Goal: Check status: Check status

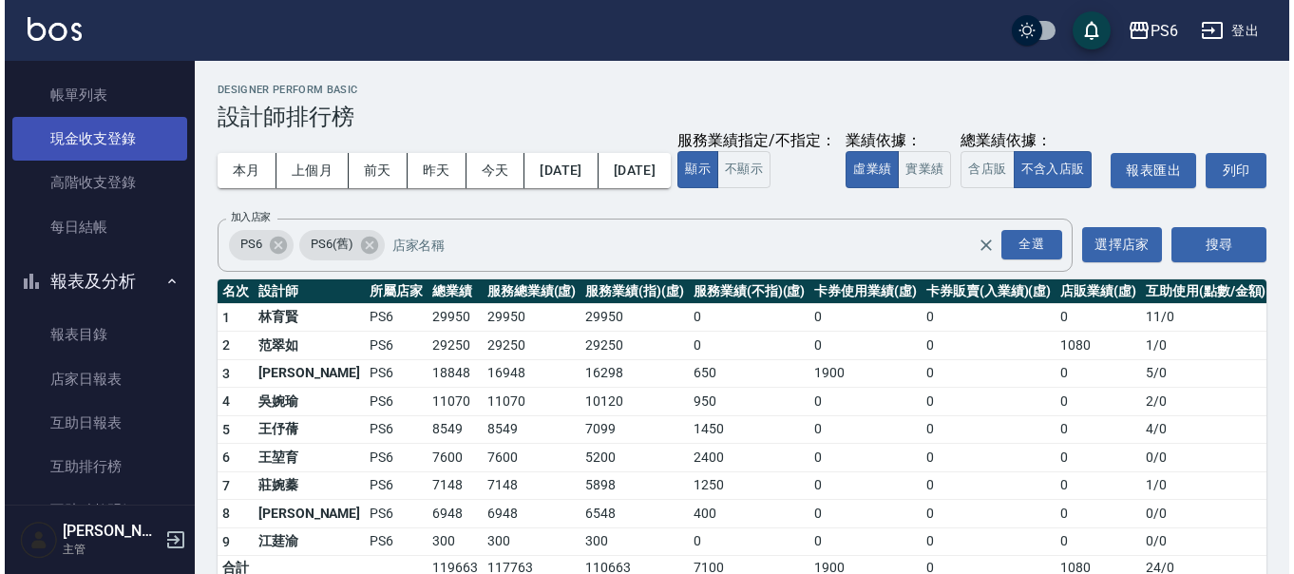
scroll to position [95, 0]
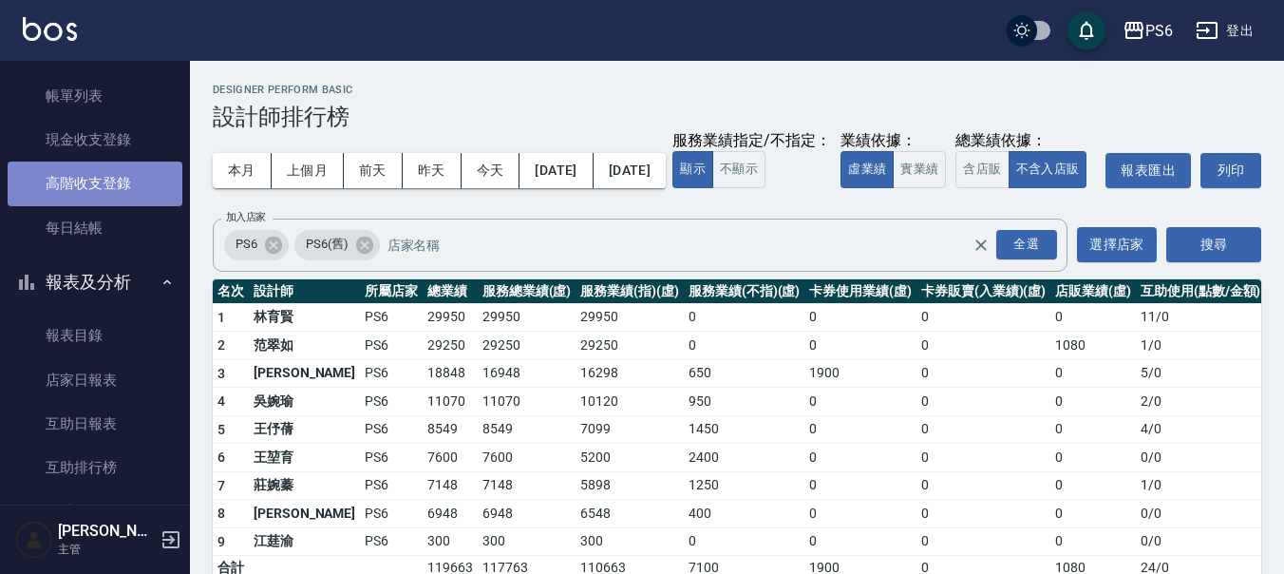
click at [119, 167] on link "高階收支登錄" at bounding box center [95, 183] width 175 height 44
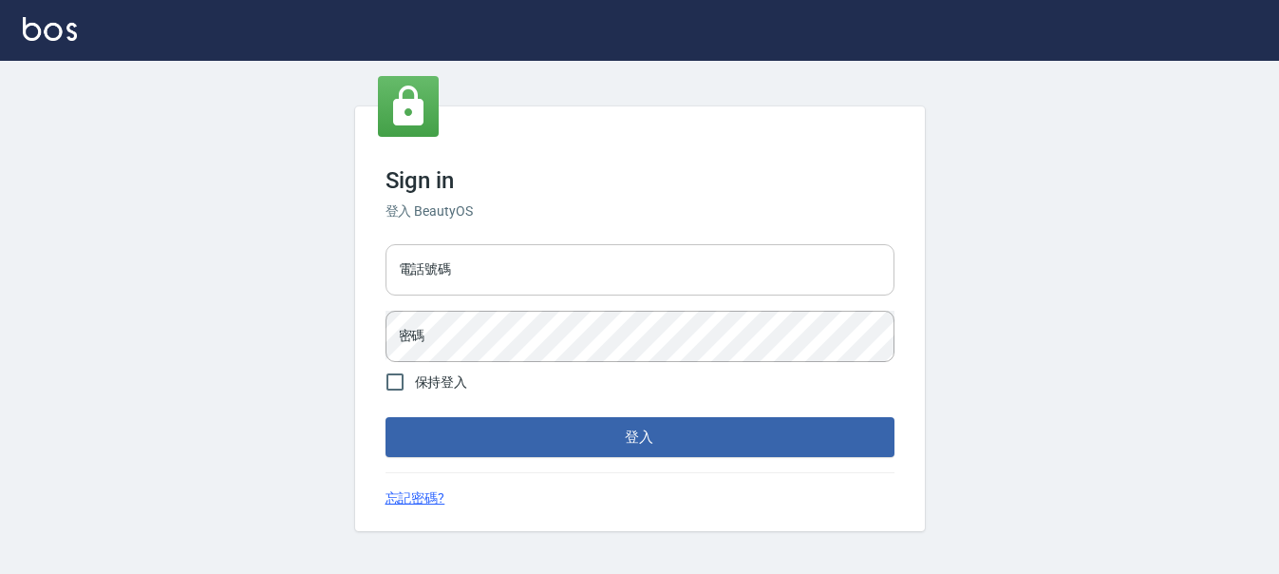
click at [476, 276] on input "電話號碼" at bounding box center [640, 269] width 509 height 51
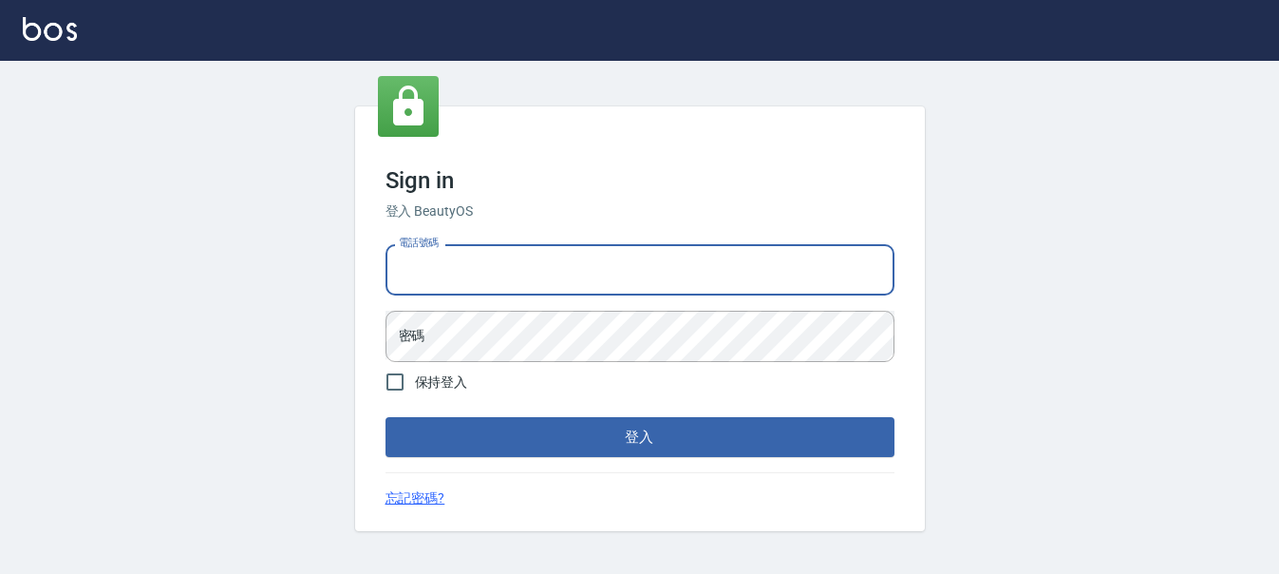
type input "0983811952"
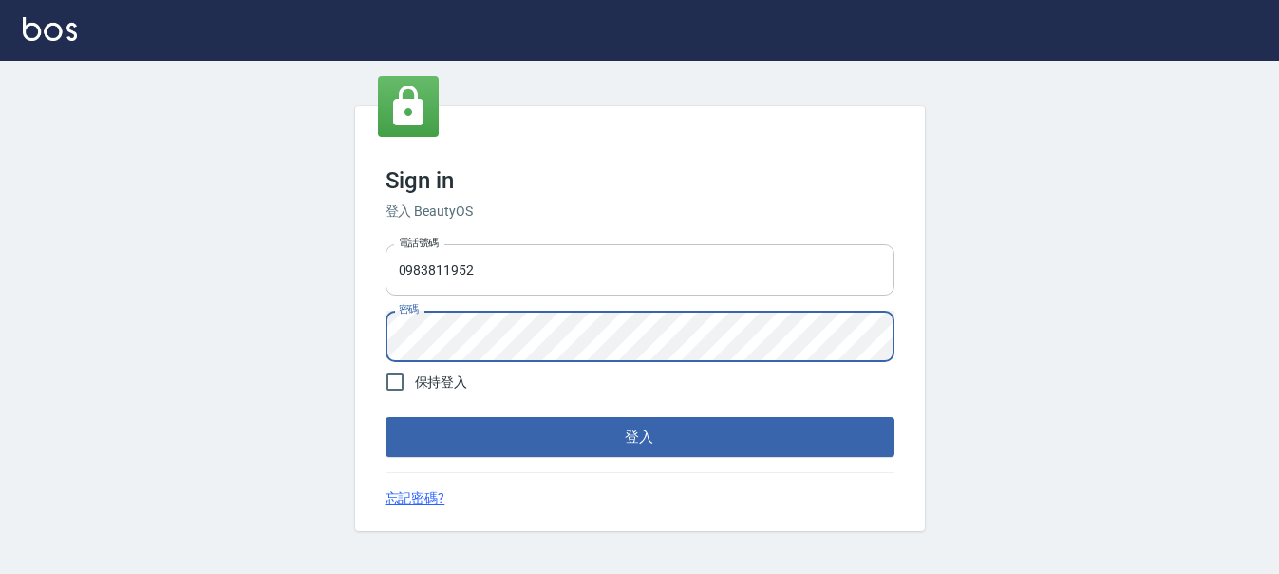
click at [386, 417] on button "登入" at bounding box center [640, 437] width 509 height 40
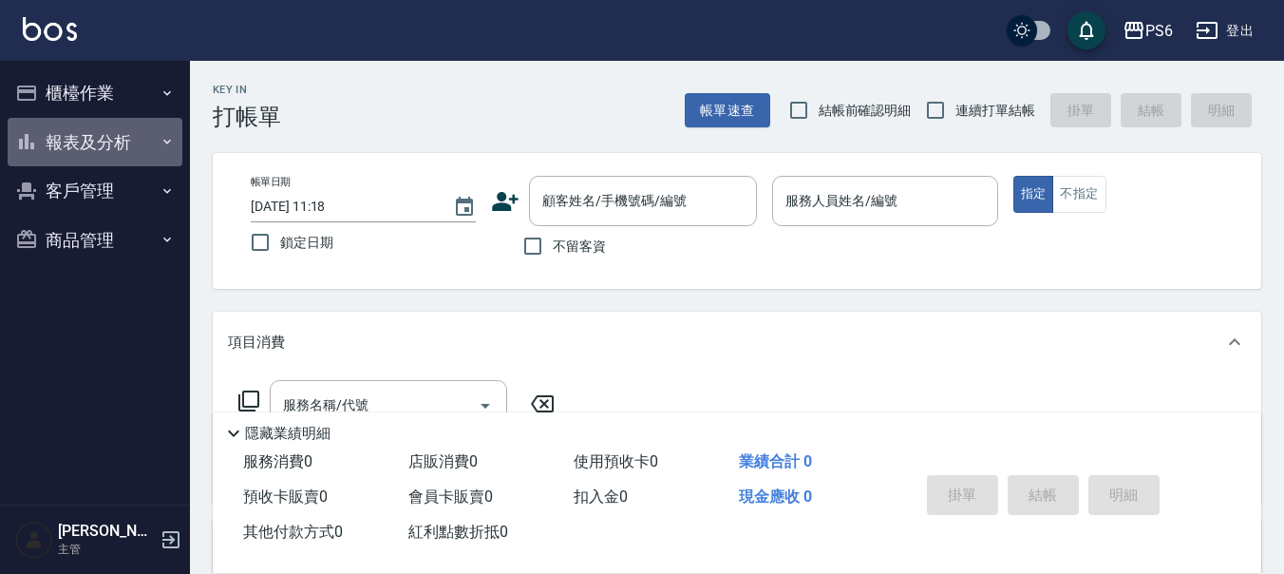
click at [123, 133] on button "報表及分析" at bounding box center [95, 142] width 175 height 49
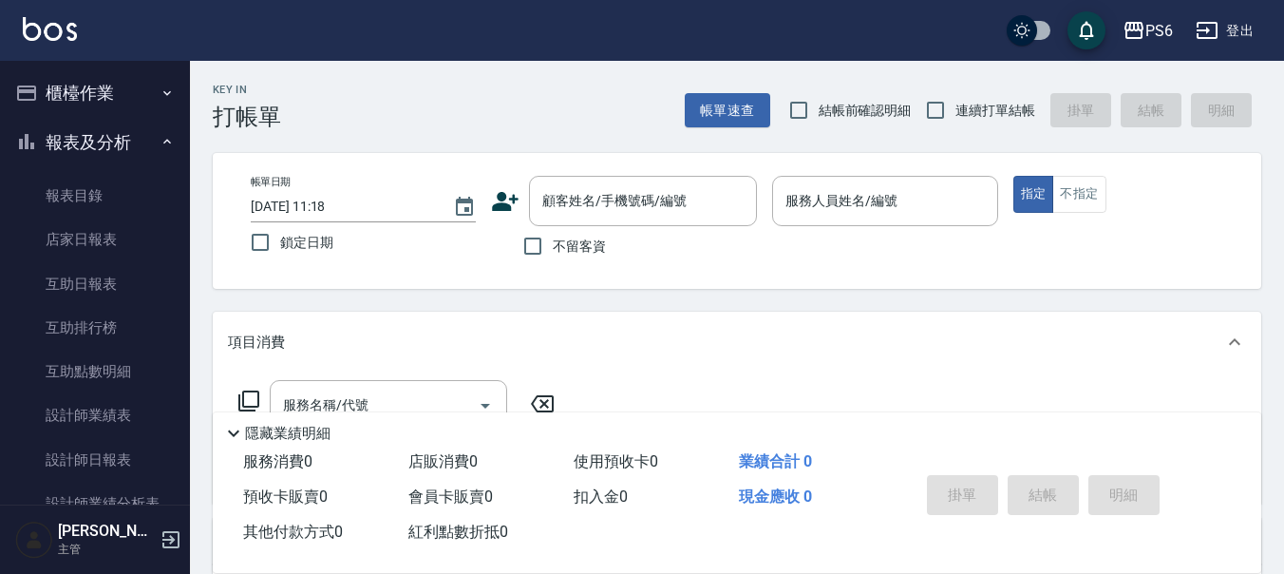
click at [111, 97] on button "櫃檯作業" at bounding box center [95, 92] width 175 height 49
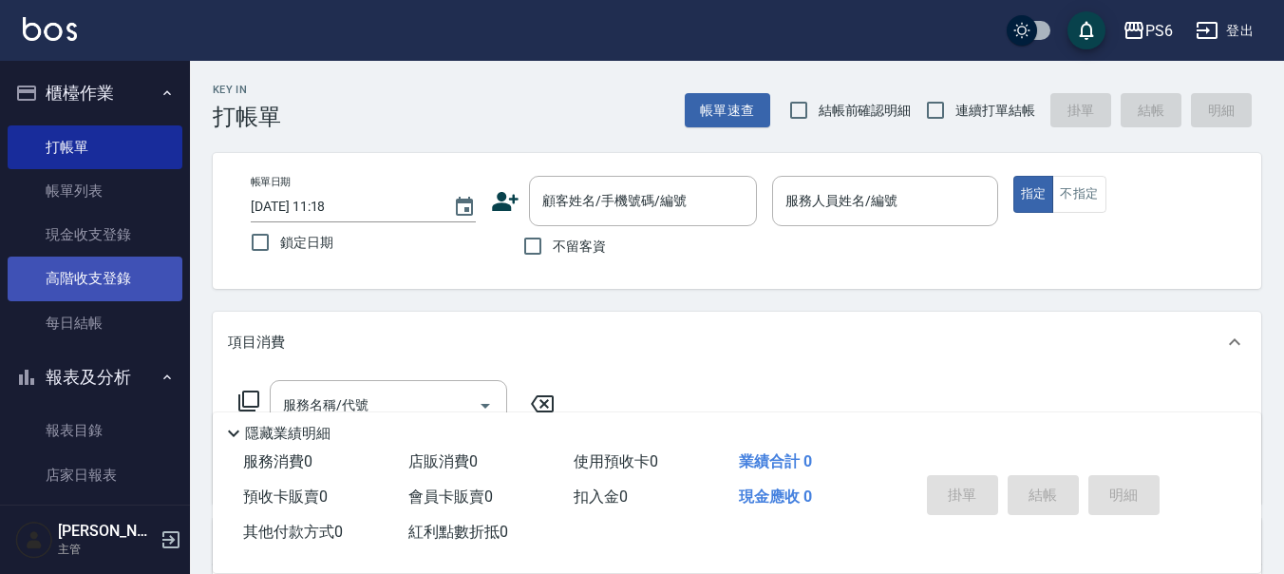
click at [128, 288] on link "高階收支登錄" at bounding box center [95, 278] width 175 height 44
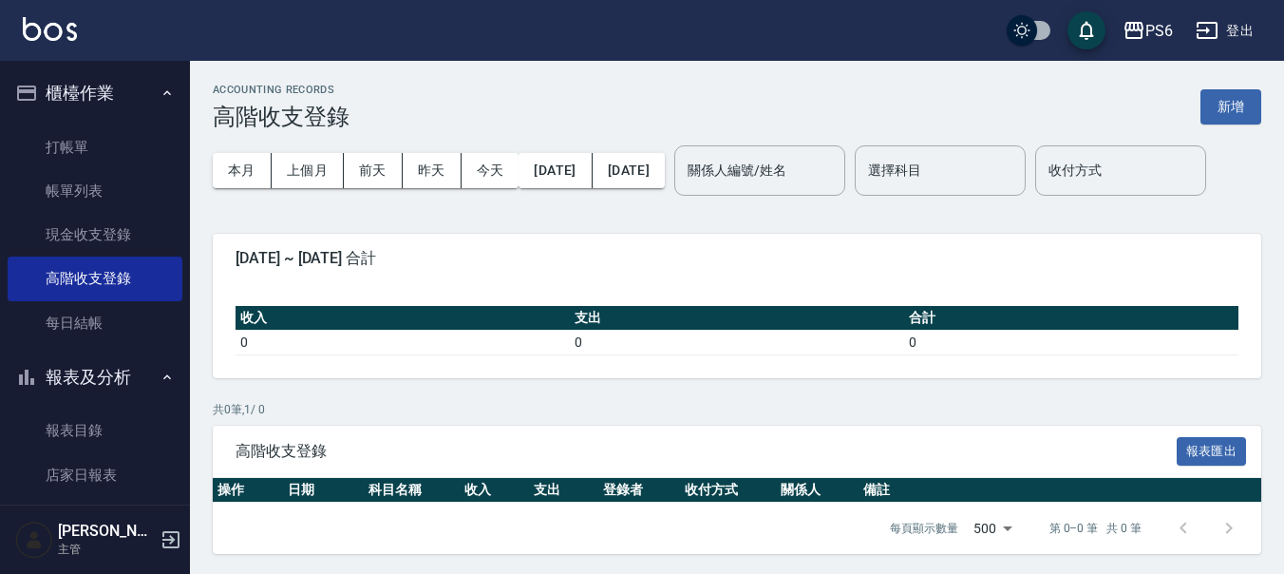
scroll to position [64, 0]
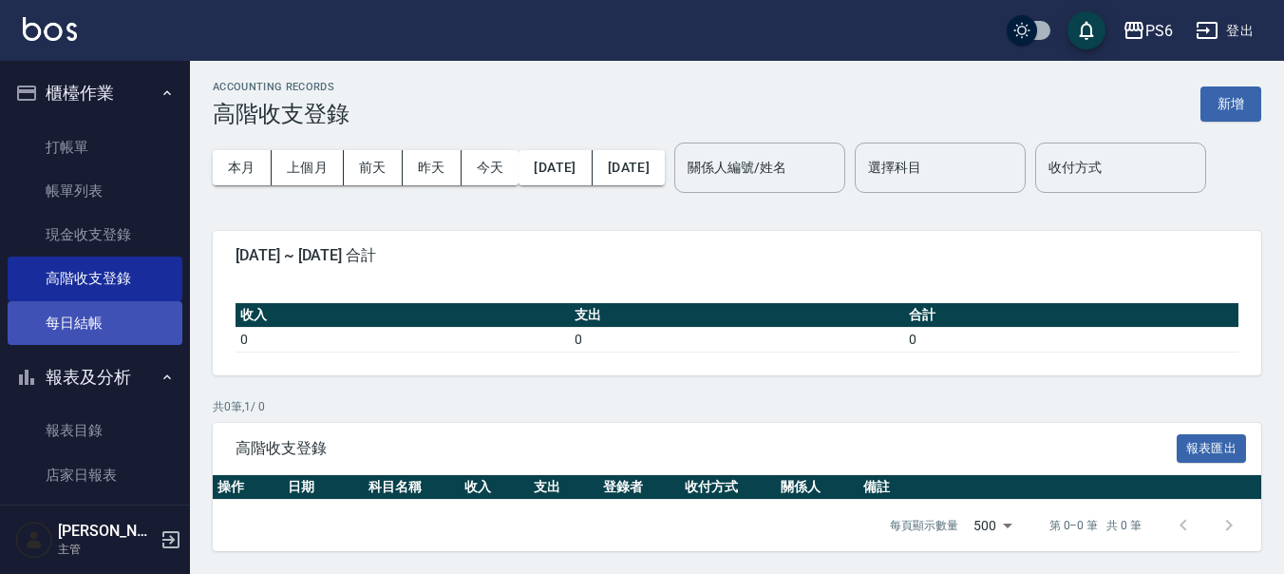
click at [88, 328] on link "每日結帳" at bounding box center [95, 323] width 175 height 44
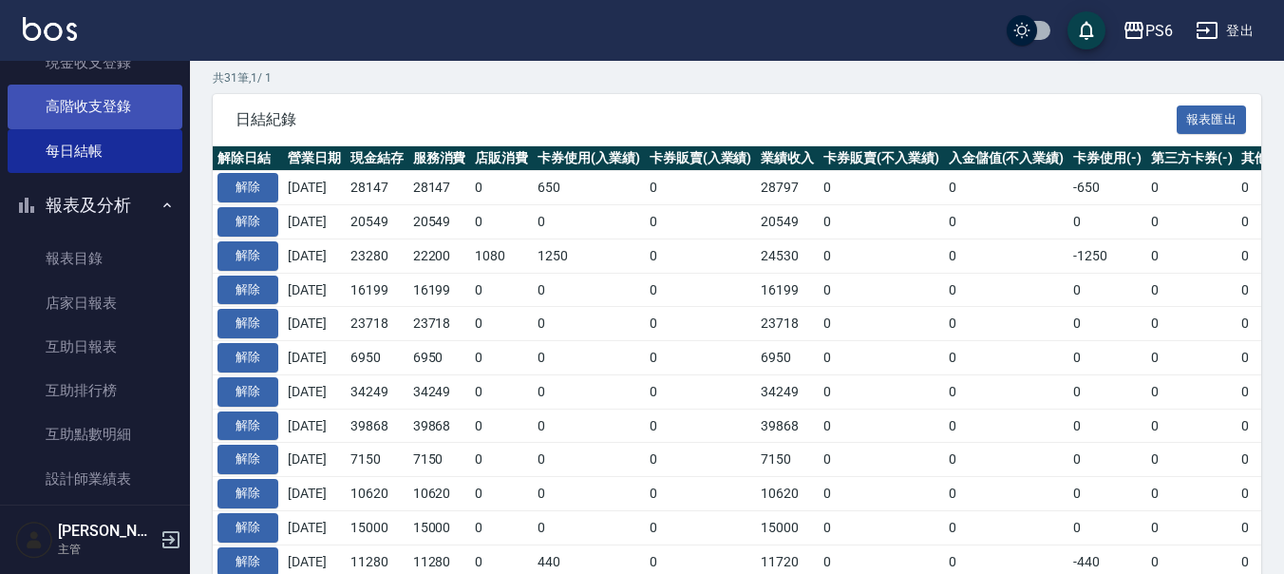
scroll to position [190, 0]
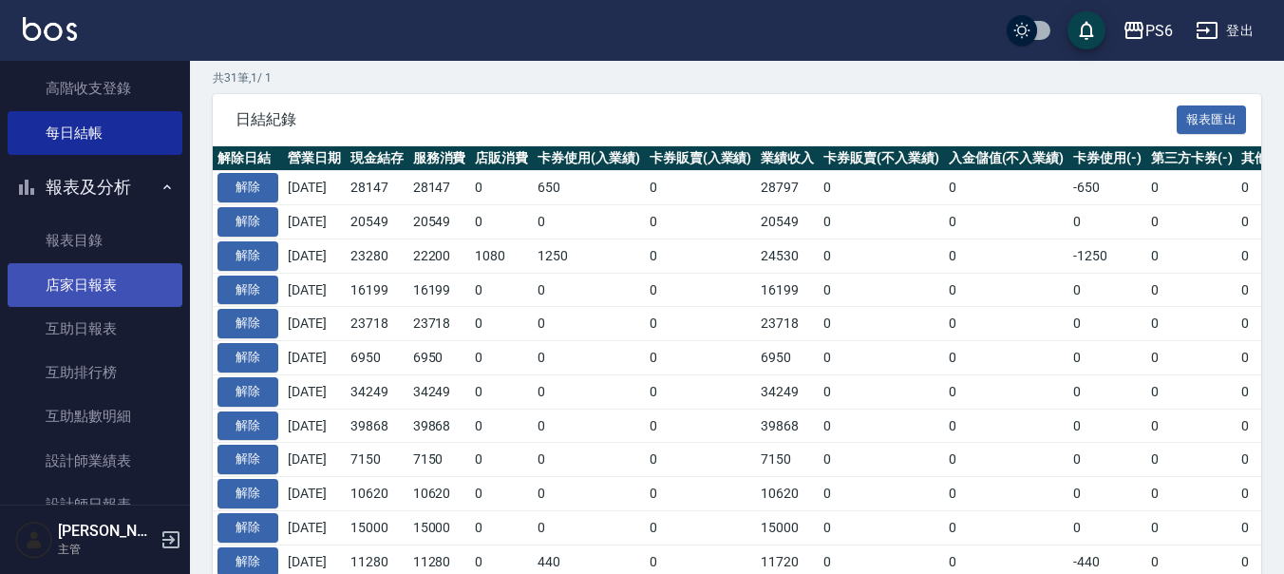
click at [114, 294] on link "店家日報表" at bounding box center [95, 285] width 175 height 44
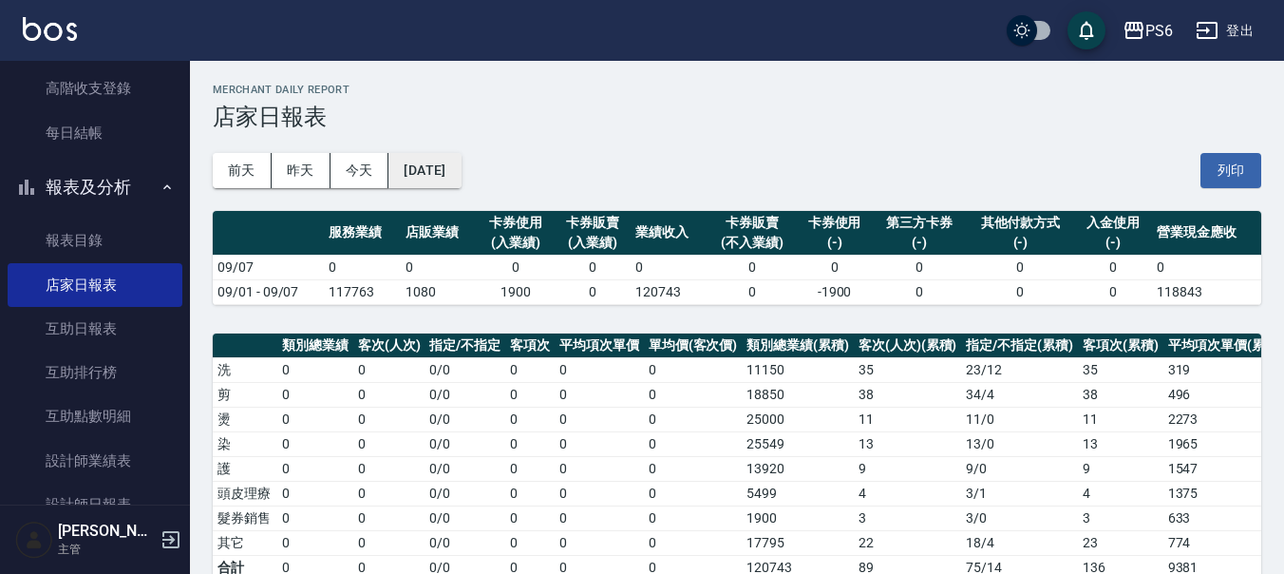
click at [455, 177] on button "[DATE]" at bounding box center [424, 170] width 72 height 35
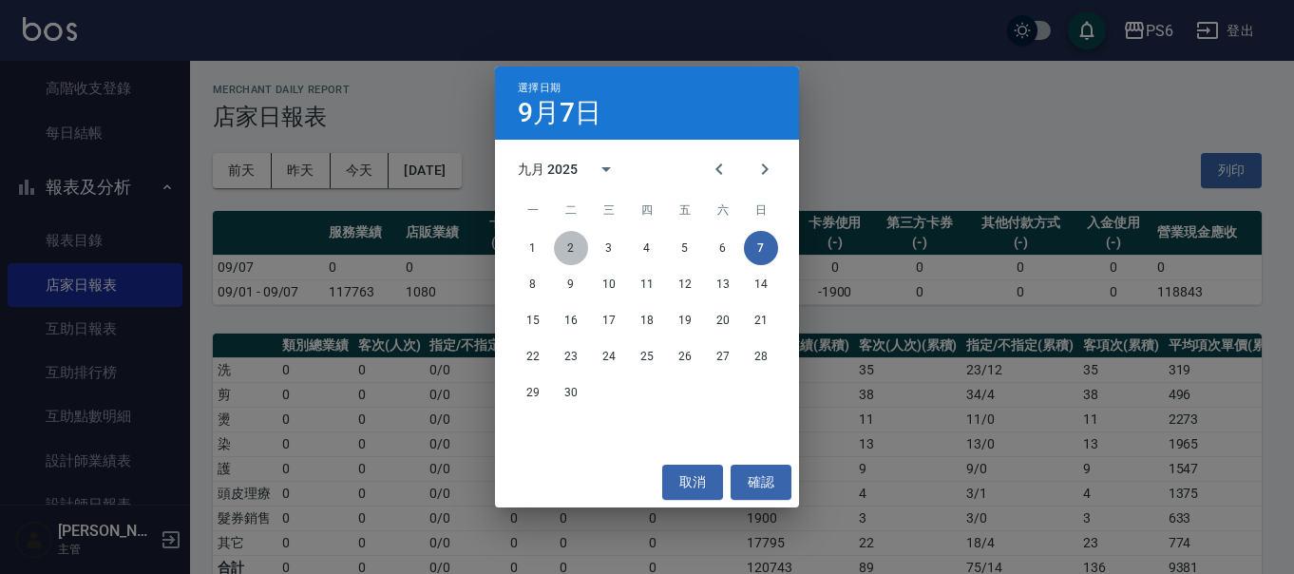
click at [574, 255] on button "2" at bounding box center [571, 248] width 34 height 34
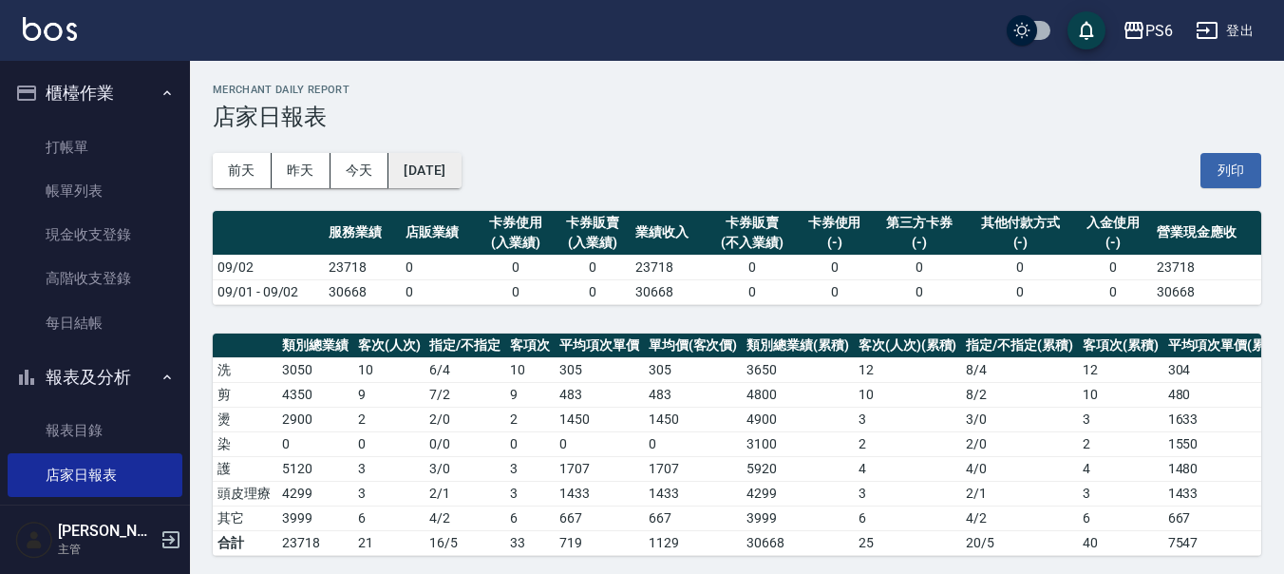
click at [461, 165] on button "2025/09/02" at bounding box center [424, 170] width 72 height 35
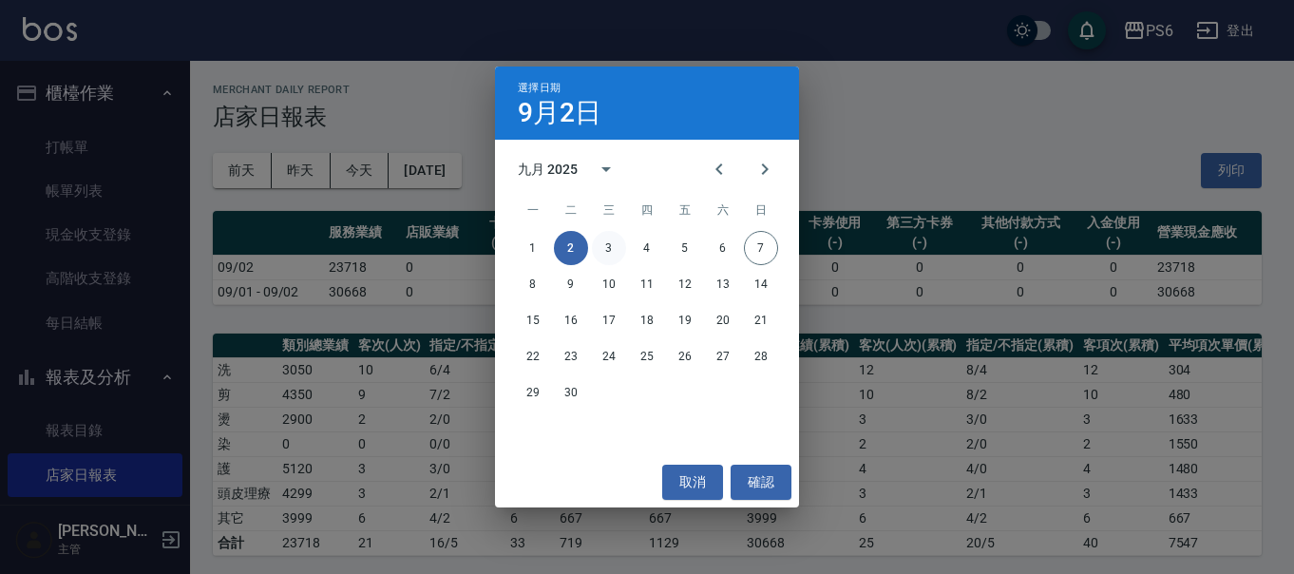
click at [617, 249] on button "3" at bounding box center [609, 248] width 34 height 34
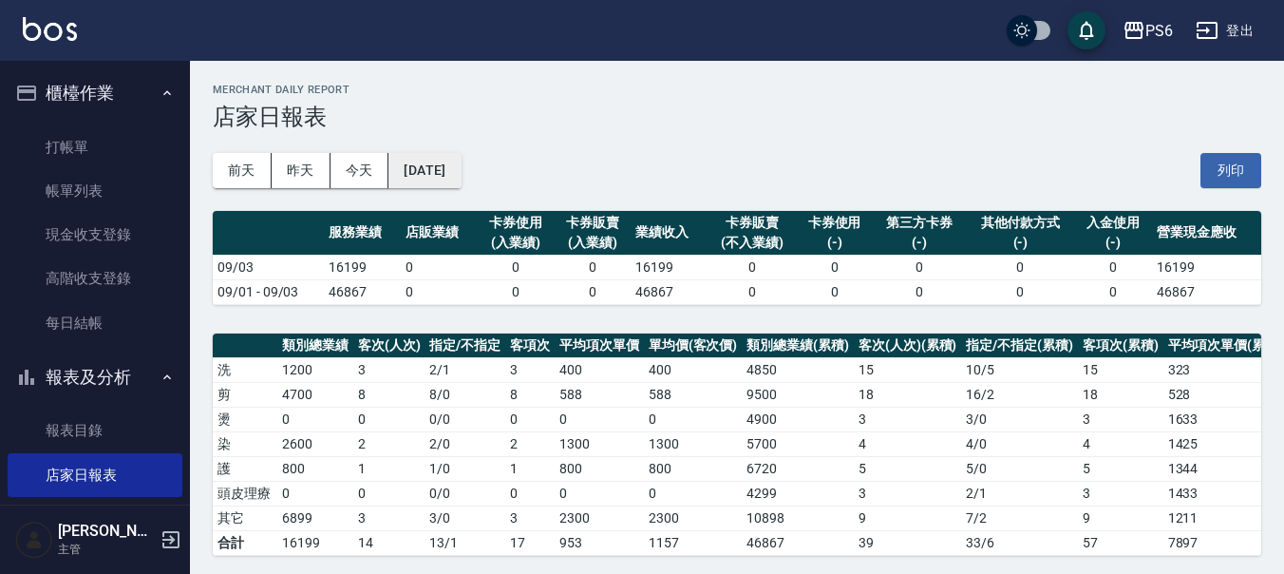
click at [461, 176] on button "2025/09/03" at bounding box center [424, 170] width 72 height 35
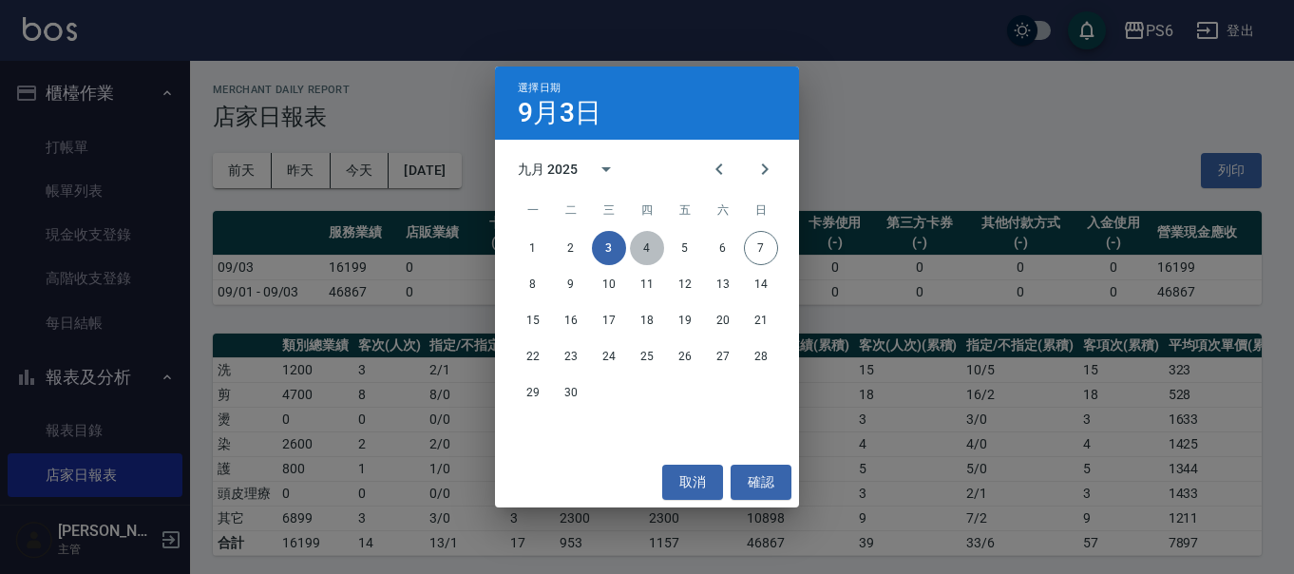
click at [648, 248] on button "4" at bounding box center [647, 248] width 34 height 34
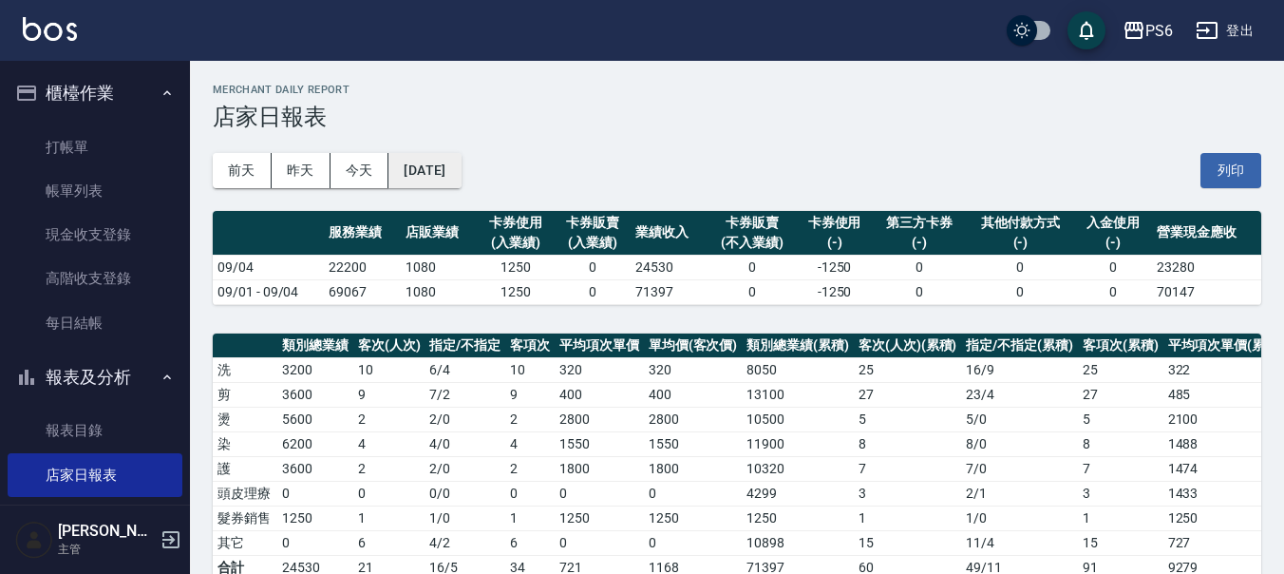
click at [461, 178] on button "2025/09/04" at bounding box center [424, 170] width 72 height 35
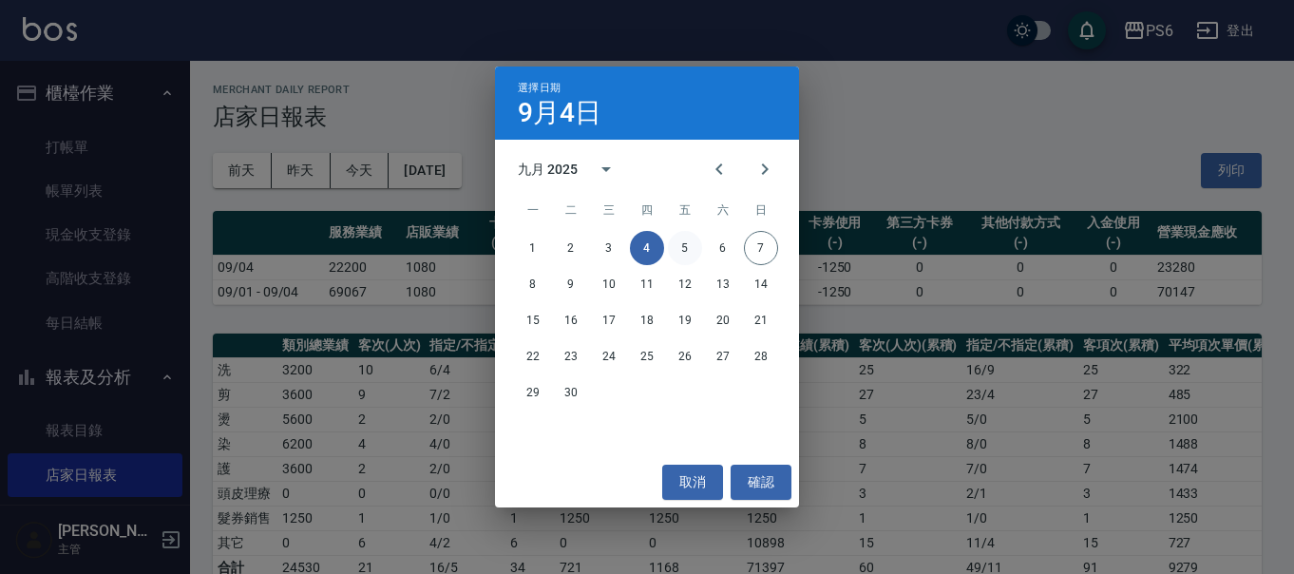
click at [675, 257] on button "5" at bounding box center [685, 248] width 34 height 34
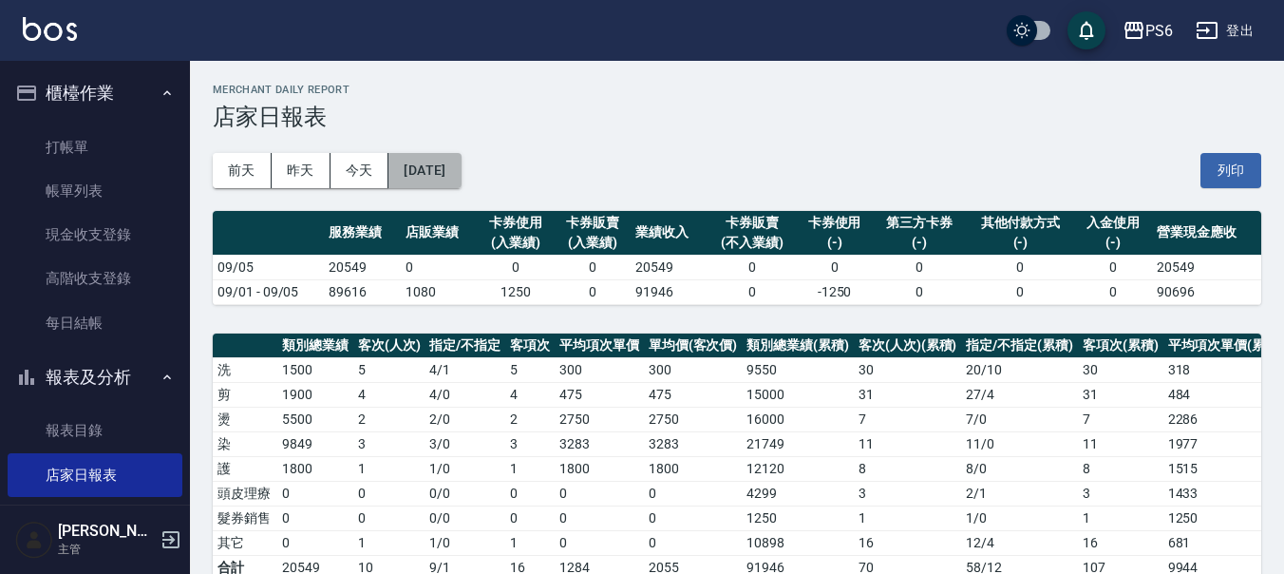
click at [440, 170] on button "2025/09/05" at bounding box center [424, 170] width 72 height 35
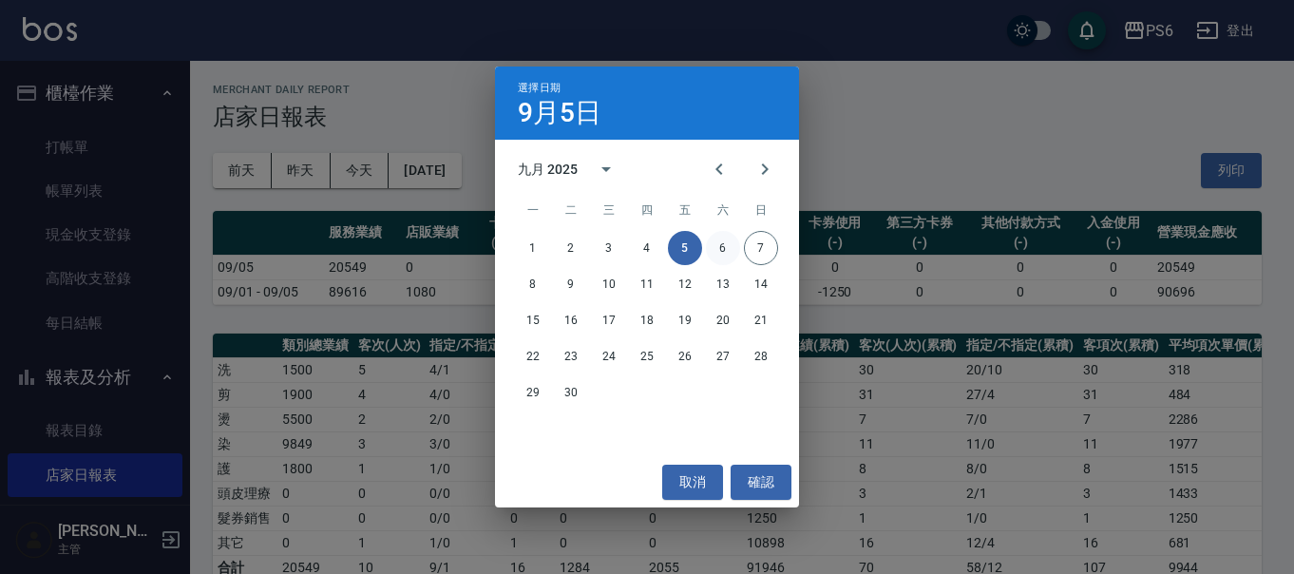
click at [735, 243] on div "1 2 3 4 5 6 7" at bounding box center [647, 248] width 304 height 34
click at [727, 244] on button "6" at bounding box center [723, 248] width 34 height 34
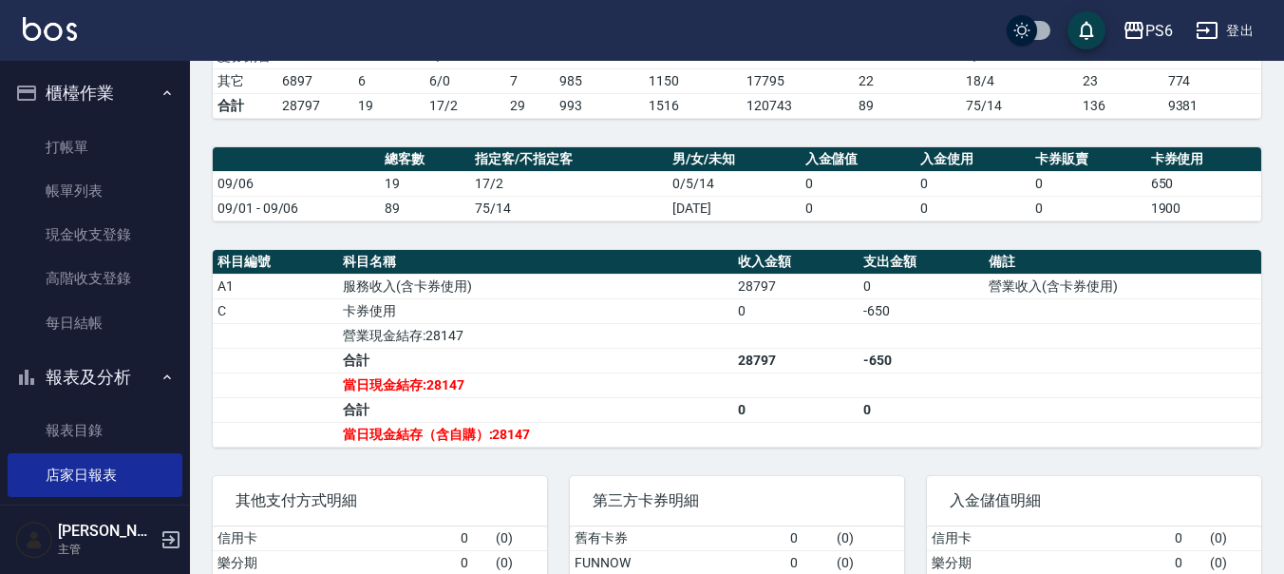
scroll to position [570, 0]
